Goal: Navigation & Orientation: Find specific page/section

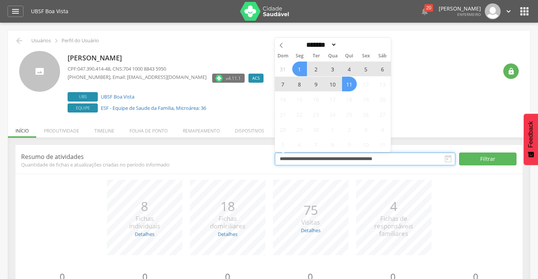
click at [396, 159] on input "**********" at bounding box center [365, 158] width 180 height 13
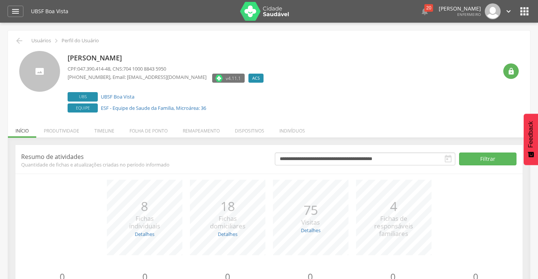
click at [421, 104] on div "[PERSON_NAME] CPF: 047.390.414-48 , CNS: 704 1000 8843 5950 [PHONE_NUMBER] , Em…" at bounding box center [283, 82] width 430 height 63
click at [149, 132] on li "Folha de ponto" at bounding box center [148, 129] width 53 height 18
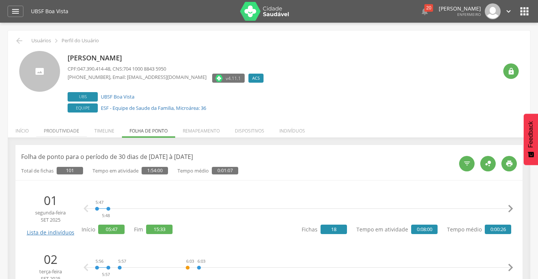
click at [72, 132] on li "Produtividade" at bounding box center [61, 129] width 51 height 18
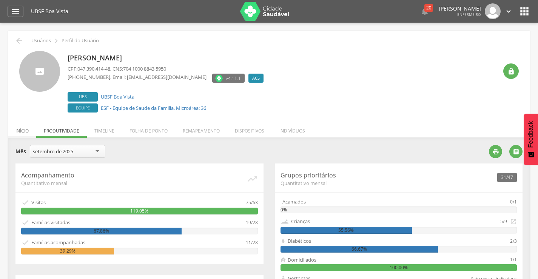
click at [27, 130] on li "Início" at bounding box center [22, 129] width 28 height 18
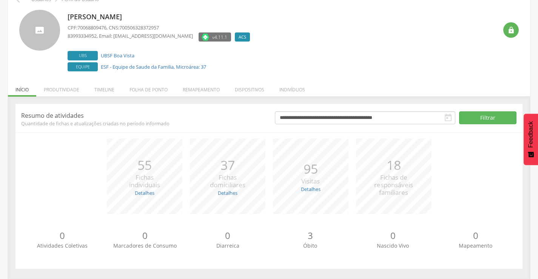
scroll to position [43, 0]
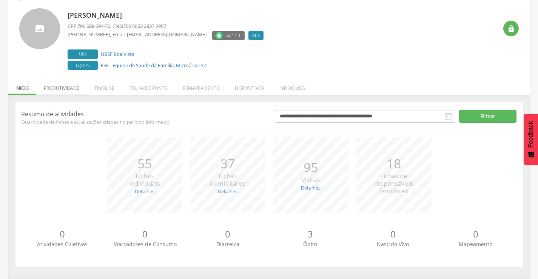
click at [57, 90] on li "Produtividade" at bounding box center [61, 86] width 51 height 18
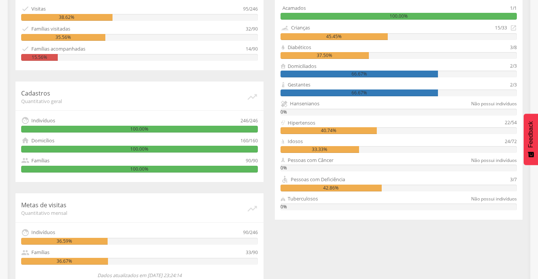
scroll to position [0, 0]
